Goal: Information Seeking & Learning: Learn about a topic

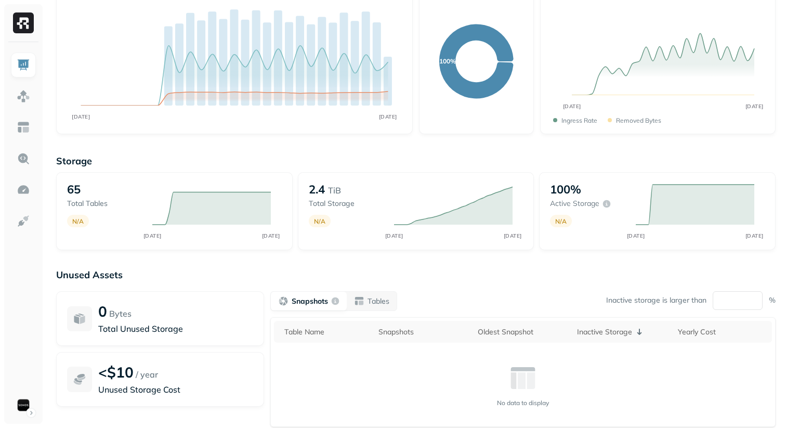
scroll to position [151, 0]
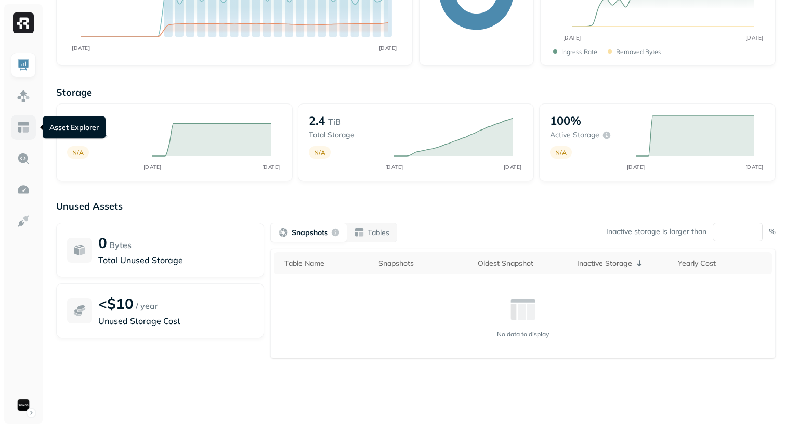
click at [27, 129] on img at bounding box center [24, 128] width 14 height 14
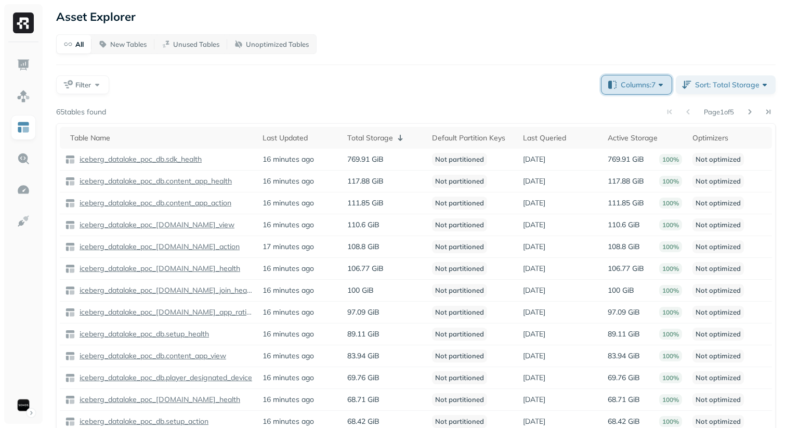
click at [609, 83] on button "Columns: 7" at bounding box center [637, 84] width 70 height 19
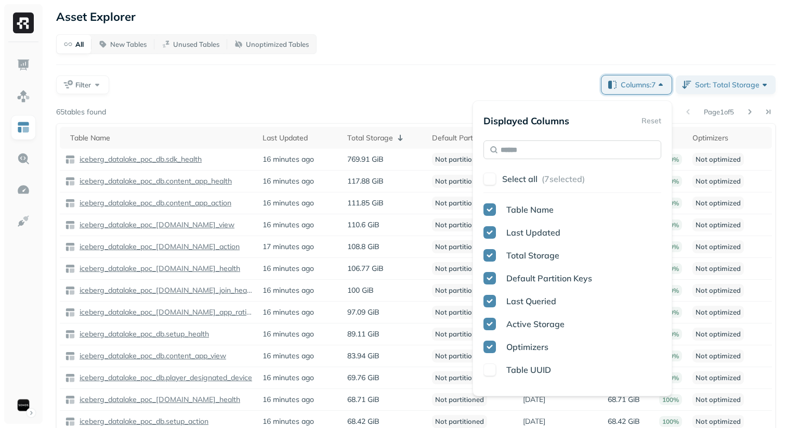
click at [546, 150] on input "text" at bounding box center [573, 149] width 178 height 19
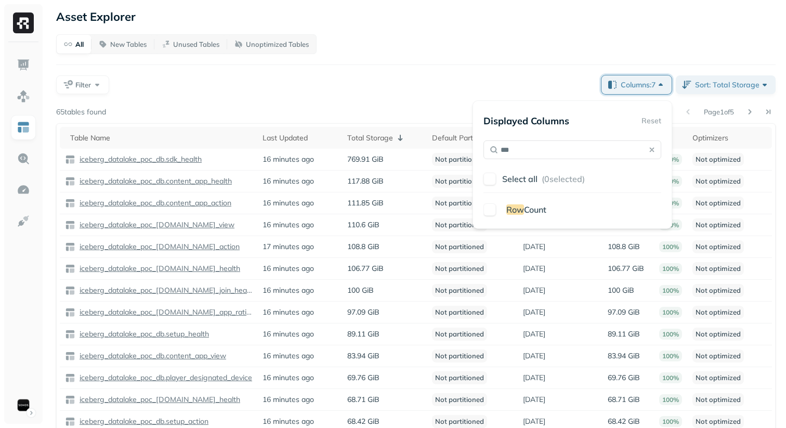
type input "***"
click at [523, 208] on span "Row" at bounding box center [515, 209] width 18 height 10
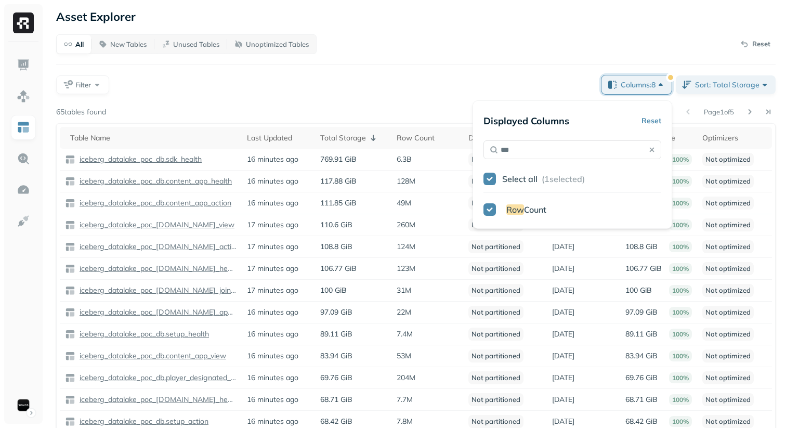
click at [475, 100] on div "Displayed Columns Reset *** Select all ( 1 selected) Row Count" at bounding box center [573, 164] width 200 height 128
click at [414, 97] on div "All New Tables Unused Tables Unoptimized Tables Reset Filter Columns: 8 Sort: T…" at bounding box center [416, 267] width 720 height 467
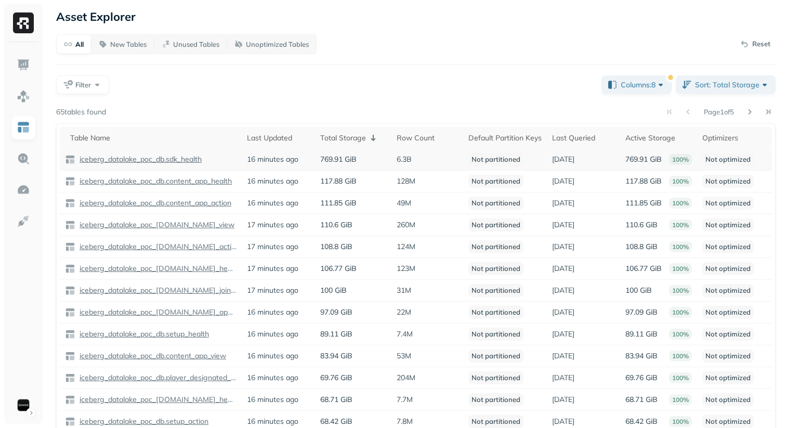
click at [188, 160] on p "iceberg_datalake_poc_db.sdk_health" at bounding box center [139, 159] width 124 height 10
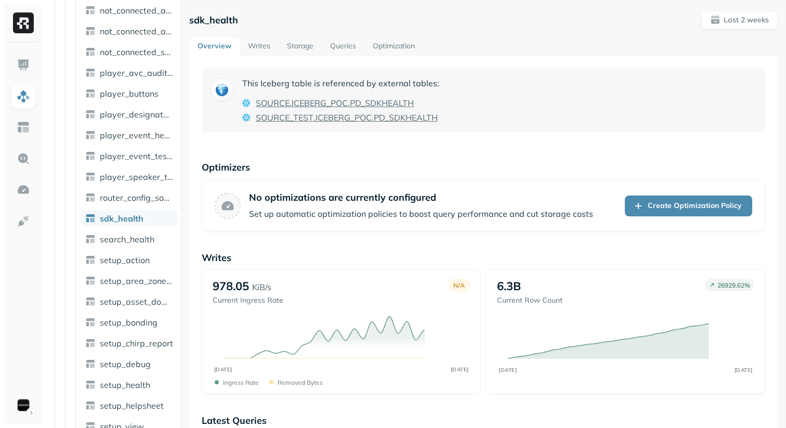
scroll to position [727, 0]
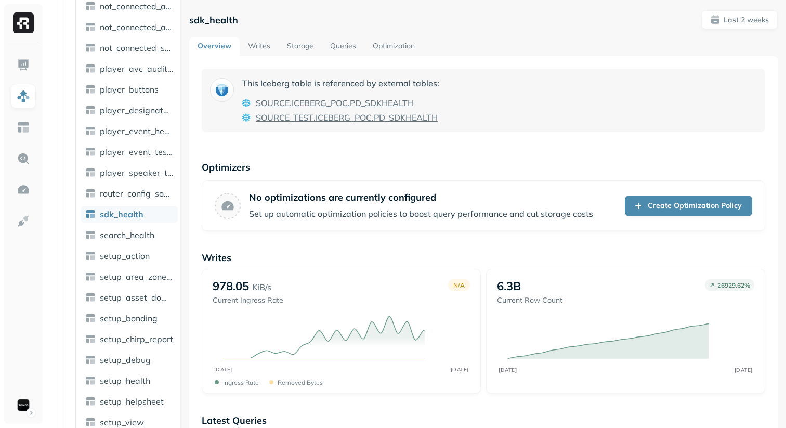
click at [297, 48] on link "Storage" at bounding box center [300, 46] width 43 height 19
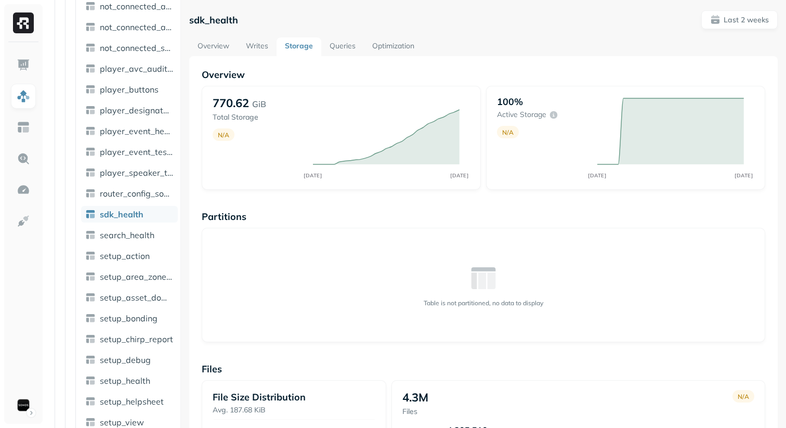
click at [345, 51] on link "Queries" at bounding box center [342, 46] width 43 height 19
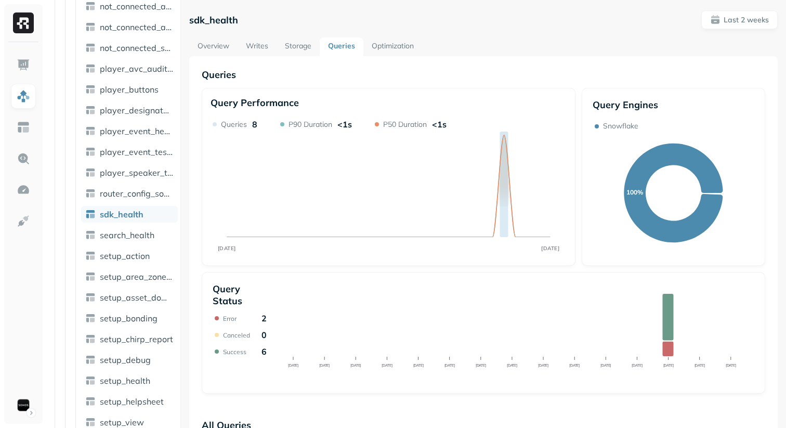
click at [403, 47] on link "Optimization" at bounding box center [392, 46] width 59 height 19
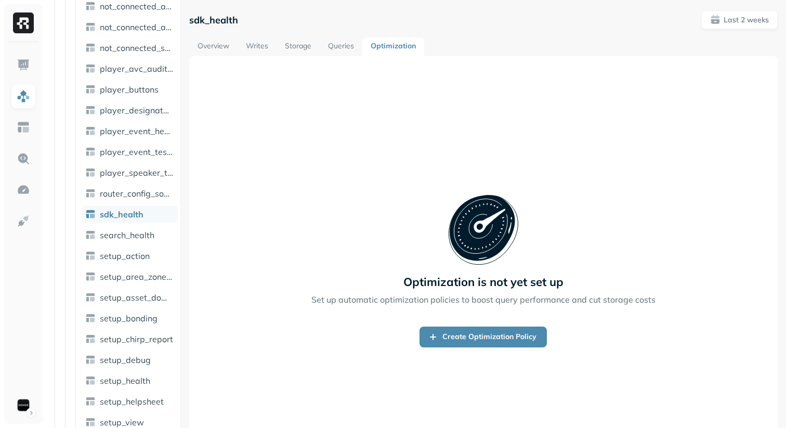
click at [343, 47] on link "Queries" at bounding box center [341, 46] width 43 height 19
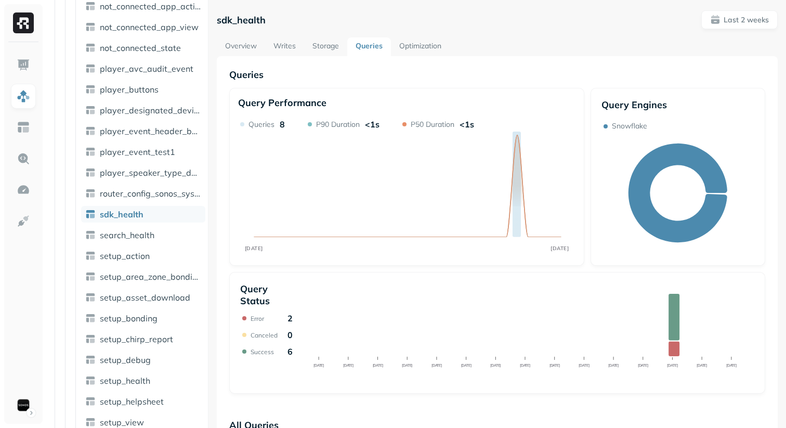
click at [208, 308] on div at bounding box center [208, 214] width 1 height 428
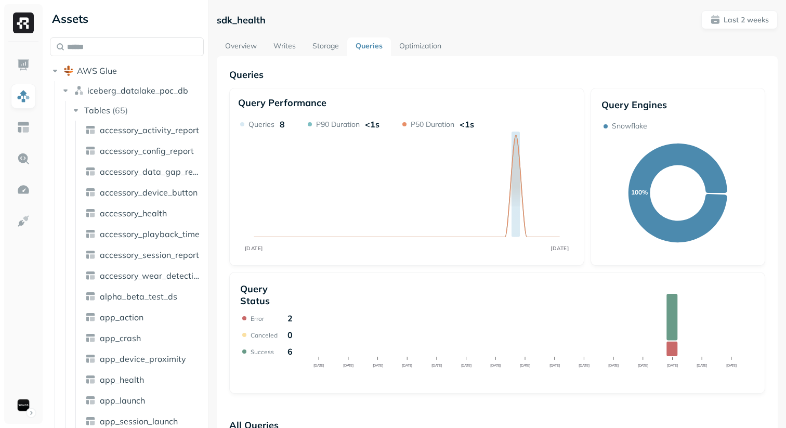
click at [407, 28] on div "sdk_health Last 2 weeks" at bounding box center [497, 19] width 561 height 19
click at [558, 45] on div "Overview Writes Storage Queries Optimization" at bounding box center [497, 46] width 561 height 19
click at [292, 40] on link "Writes" at bounding box center [284, 46] width 39 height 19
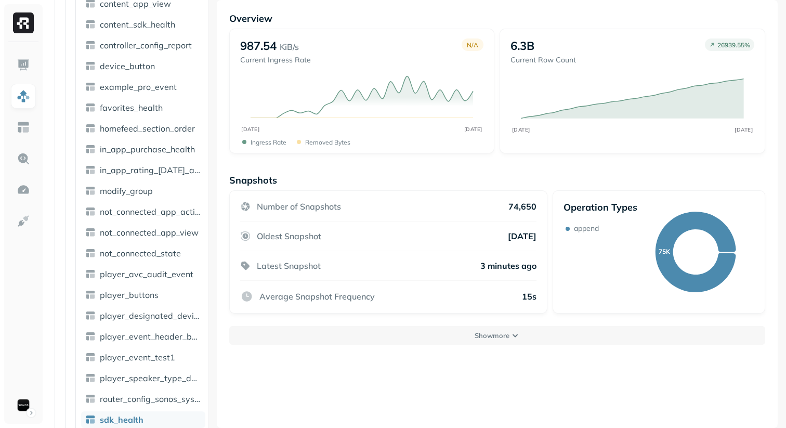
scroll to position [54, 0]
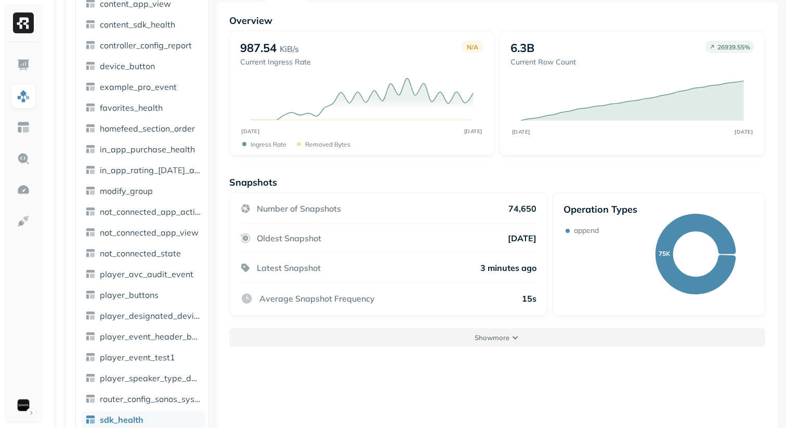
click at [466, 341] on button "Show more" at bounding box center [497, 337] width 536 height 19
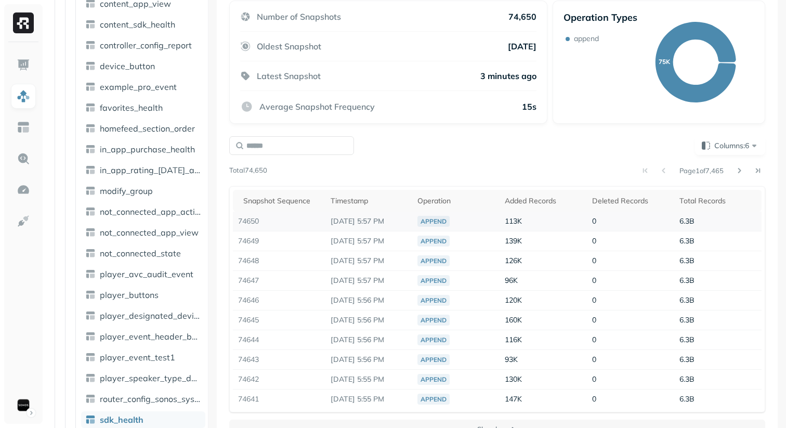
scroll to position [256, 0]
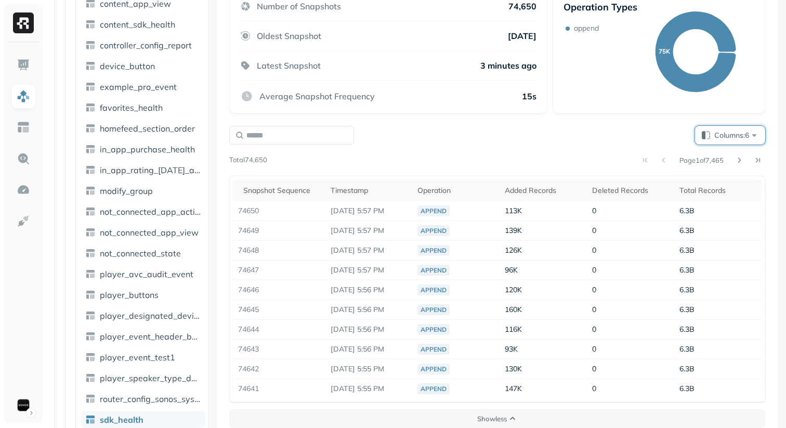
click at [709, 135] on button "Columns: 6" at bounding box center [730, 135] width 70 height 19
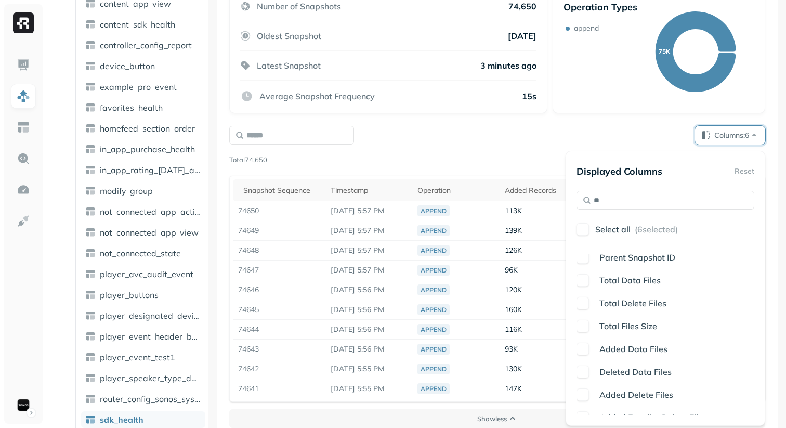
scroll to position [0, 0]
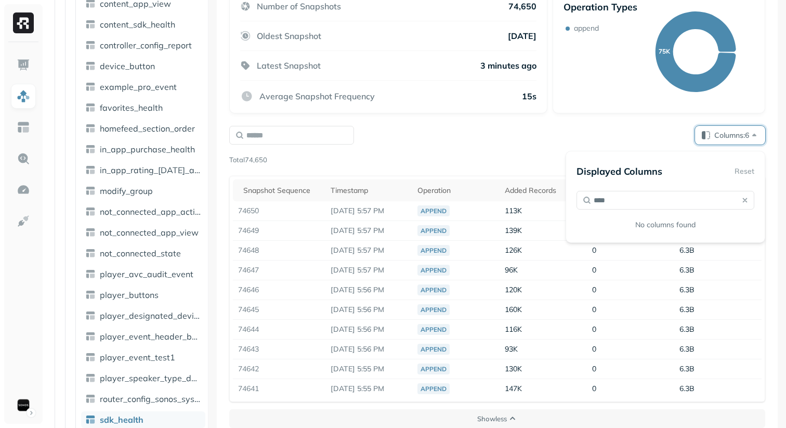
type input "*****"
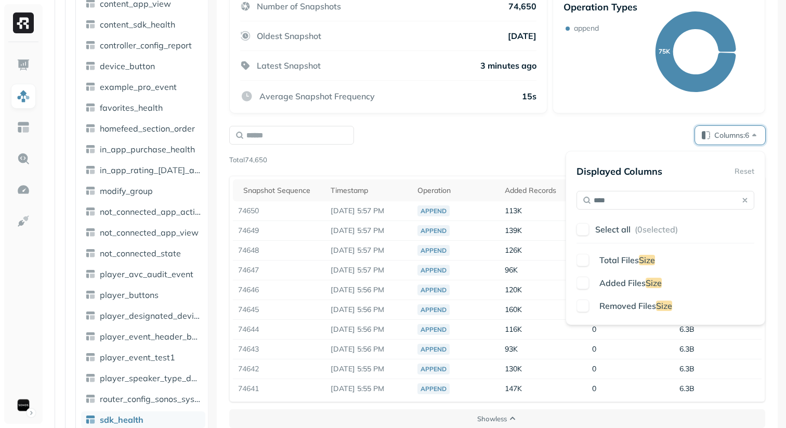
type input "****"
click at [582, 283] on button "button" at bounding box center [583, 283] width 12 height 12
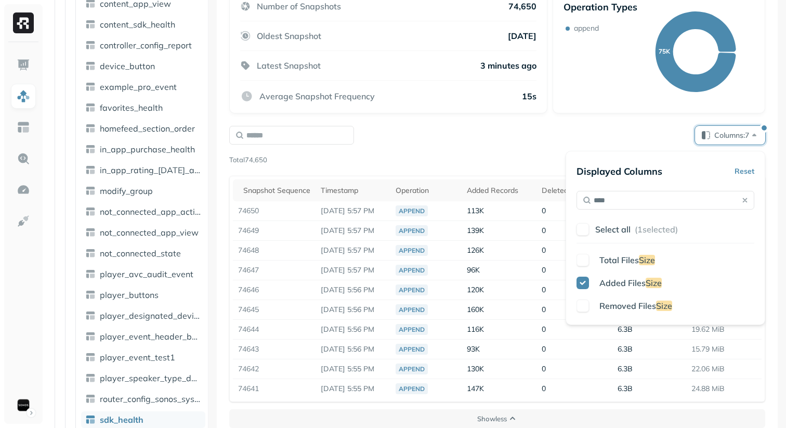
click at [548, 174] on div "Columns: 7 Page 1 of 7,465 Total 74,650 Snapshot Sequence Timestamp Operation A…" at bounding box center [497, 264] width 536 height 276
